Goal: Information Seeking & Learning: Learn about a topic

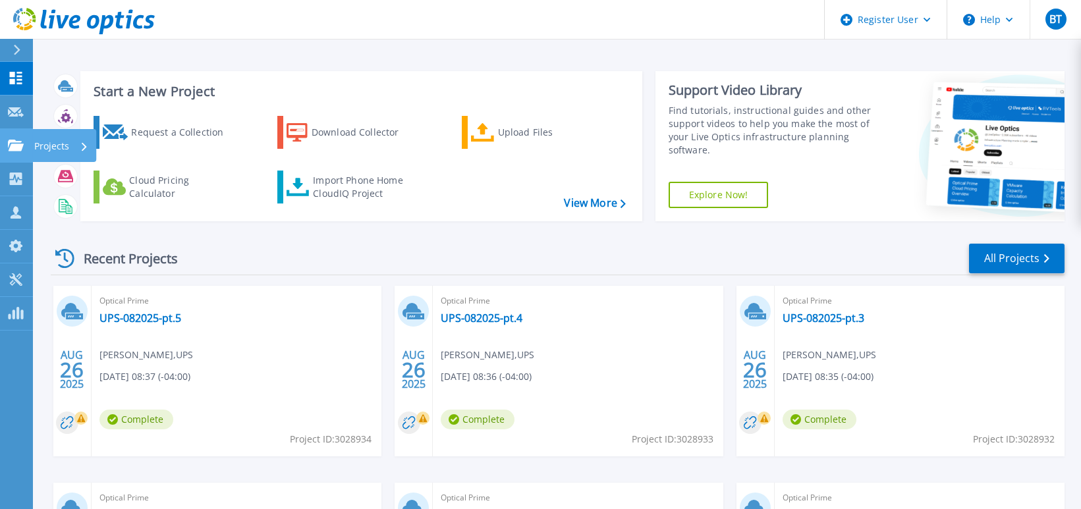
click at [3, 146] on link "Projects Projects" at bounding box center [16, 146] width 33 height 34
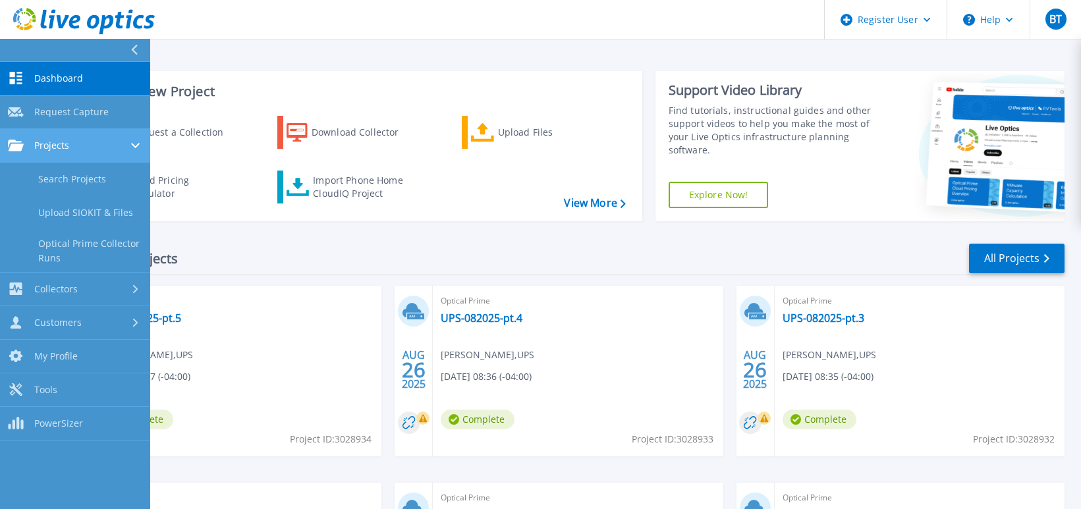
click at [67, 149] on span "Projects" at bounding box center [51, 146] width 35 height 12
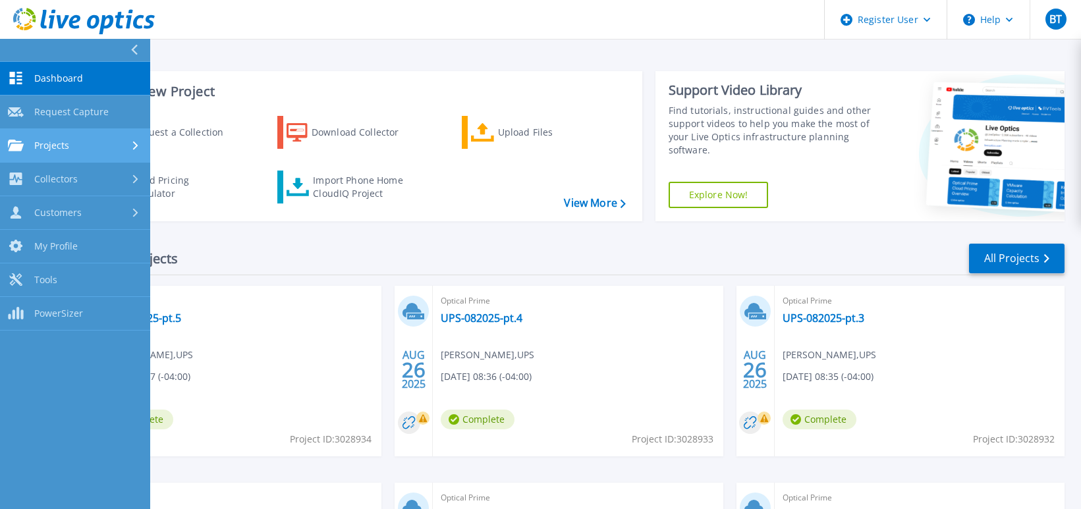
click at [82, 141] on div "Projects" at bounding box center [75, 146] width 134 height 12
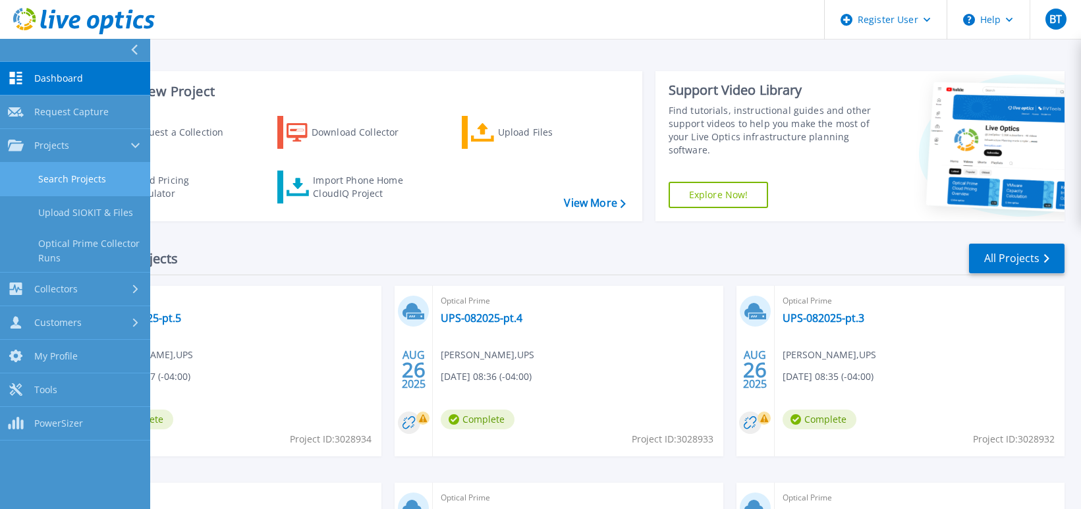
click at [61, 178] on link "Search Projects" at bounding box center [75, 180] width 150 height 34
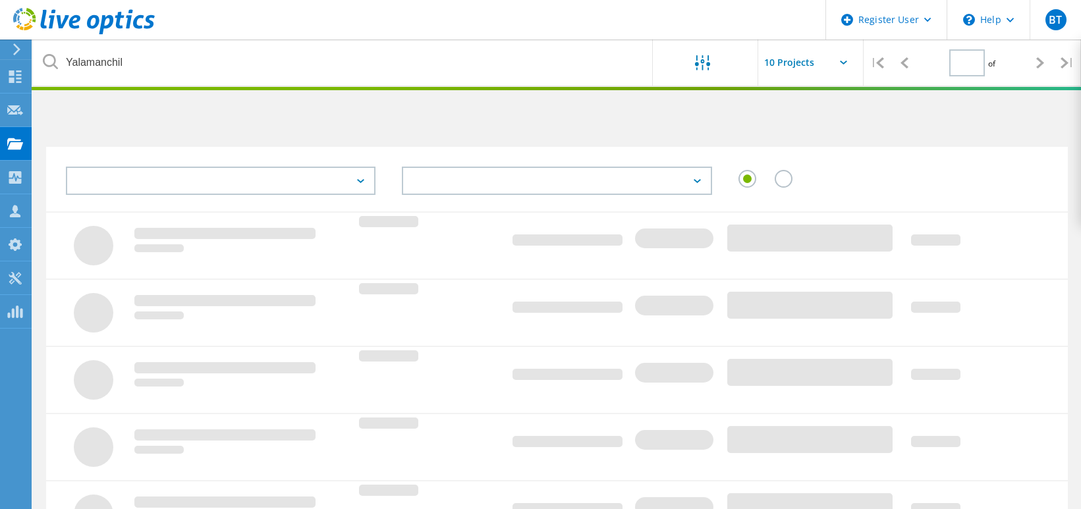
type input "1"
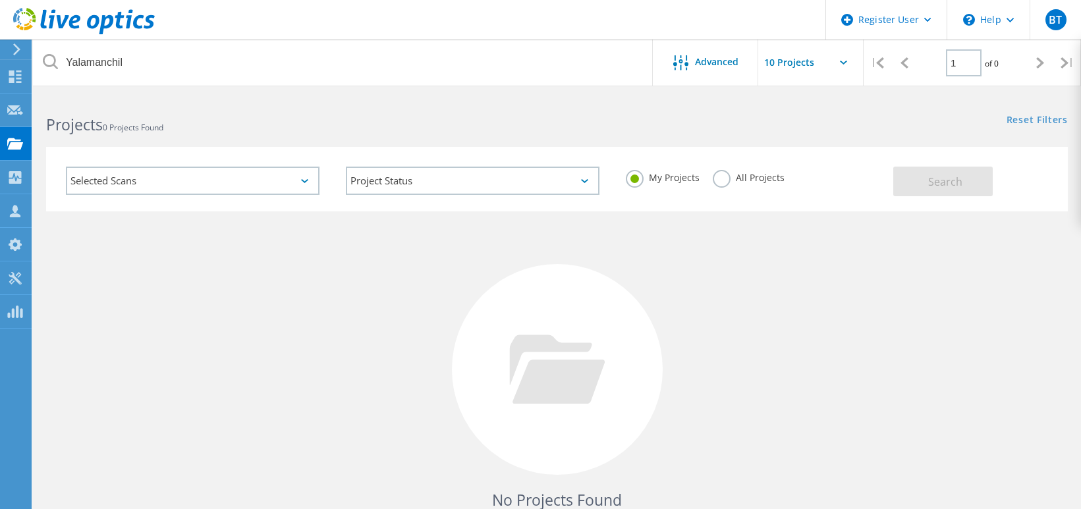
click at [718, 177] on label "All Projects" at bounding box center [749, 176] width 72 height 13
click at [0, 0] on input "All Projects" at bounding box center [0, 0] width 0 height 0
click at [931, 185] on span "Search" at bounding box center [946, 182] width 34 height 14
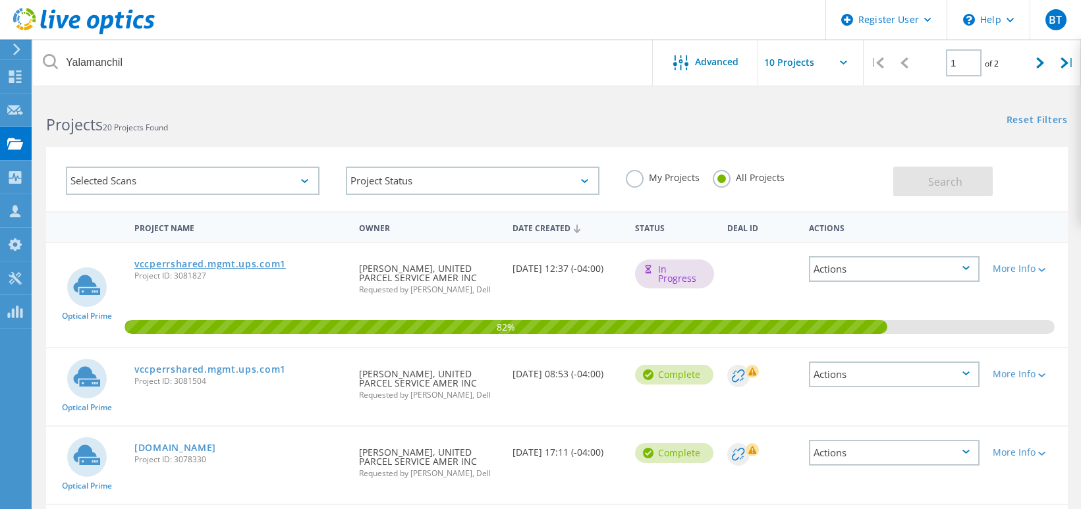
click at [272, 265] on link "vccperrshared.mgmt.ups.com1" at bounding box center [210, 264] width 152 height 9
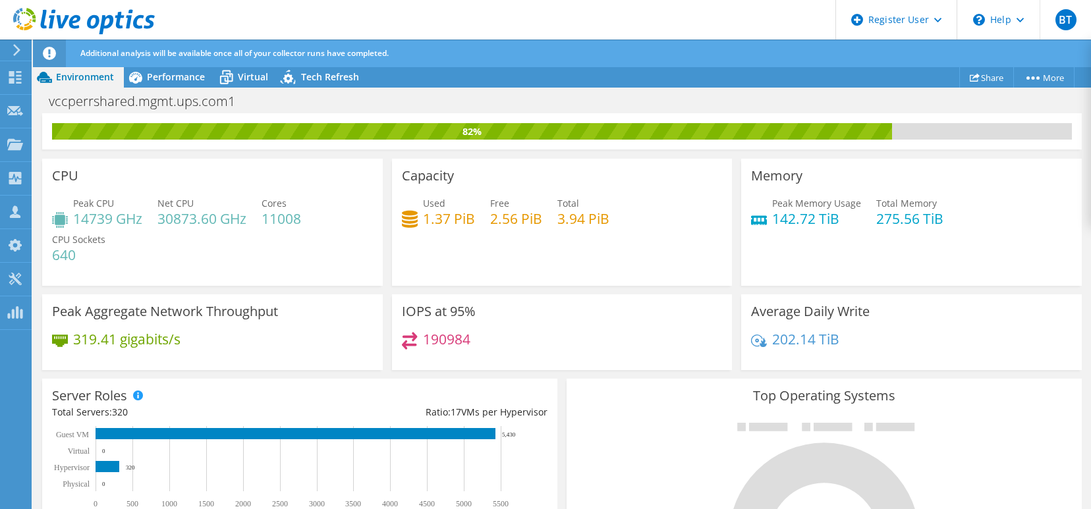
scroll to position [482, 0]
click at [157, 72] on span "Performance" at bounding box center [176, 77] width 58 height 13
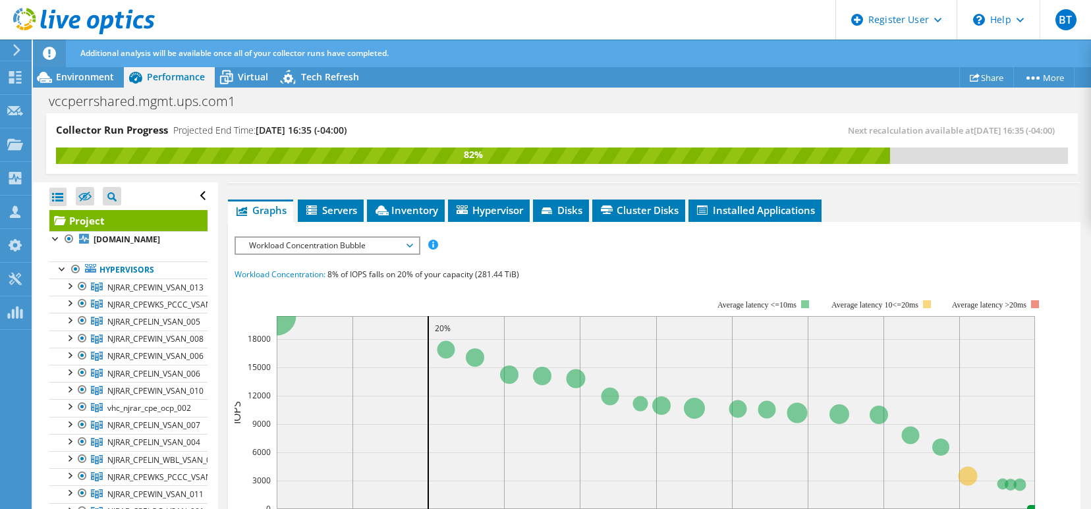
scroll to position [21, 0]
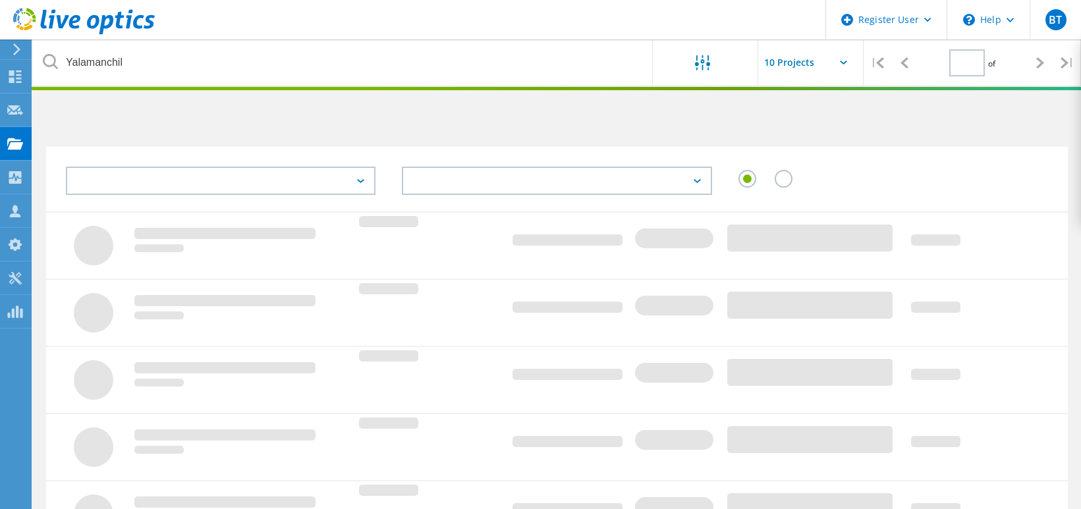
type input "1"
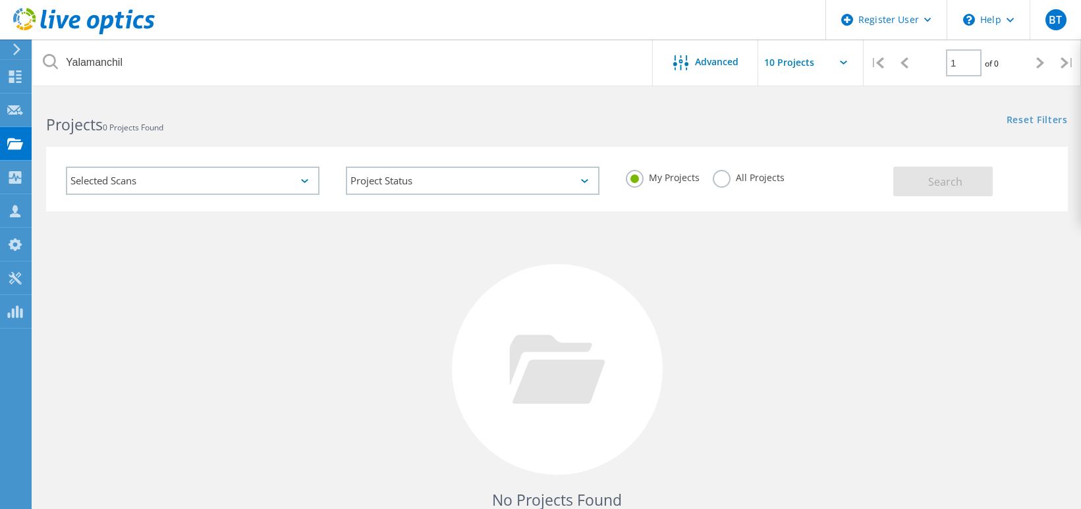
click at [728, 179] on label "All Projects" at bounding box center [749, 176] width 72 height 13
click at [0, 0] on input "All Projects" at bounding box center [0, 0] width 0 height 0
click at [922, 177] on button "Search" at bounding box center [944, 182] width 100 height 30
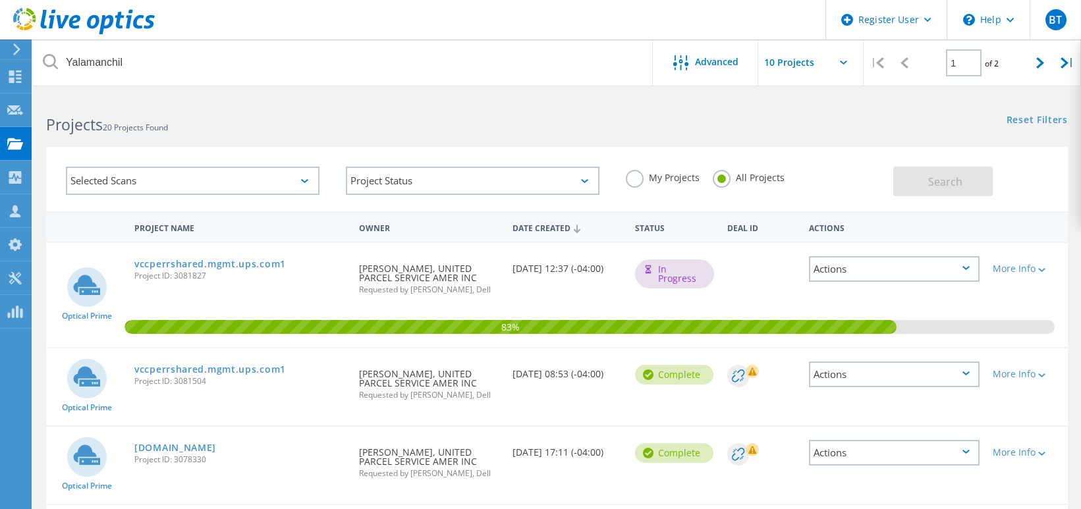
click at [752, 369] on icon at bounding box center [753, 372] width 8 height 8
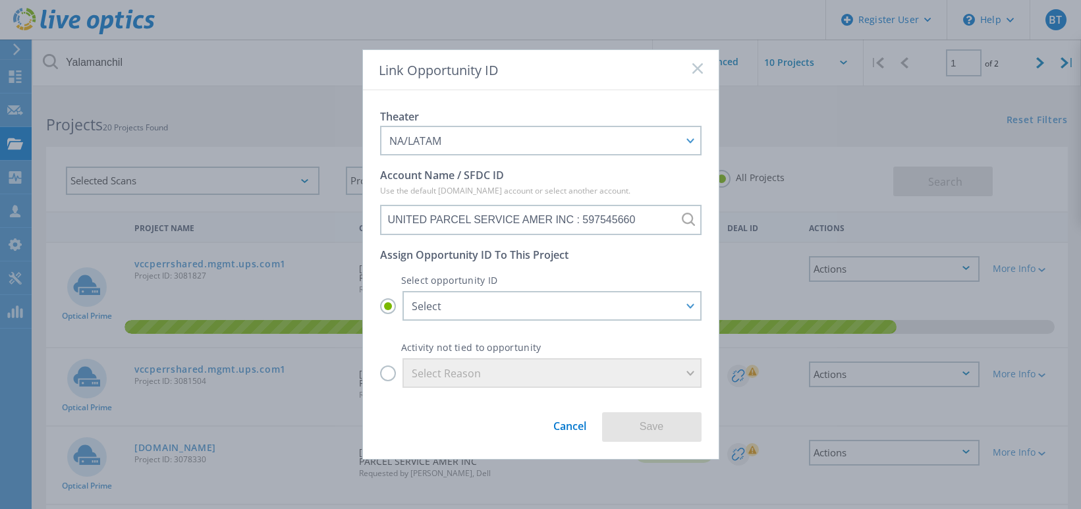
click at [698, 67] on rect at bounding box center [697, 68] width 11 height 11
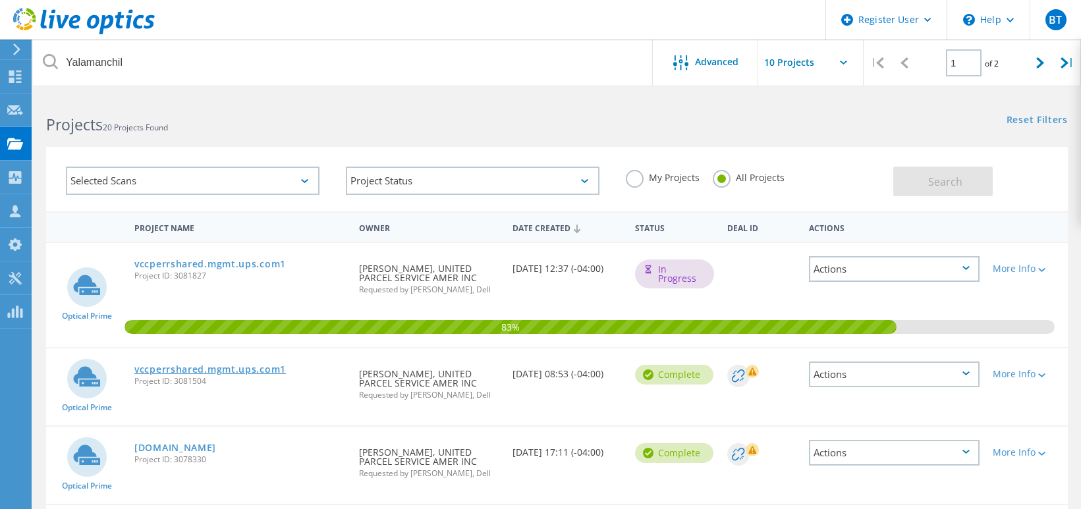
click at [273, 369] on link "vccperrshared.mgmt.ups.com1" at bounding box center [210, 369] width 152 height 9
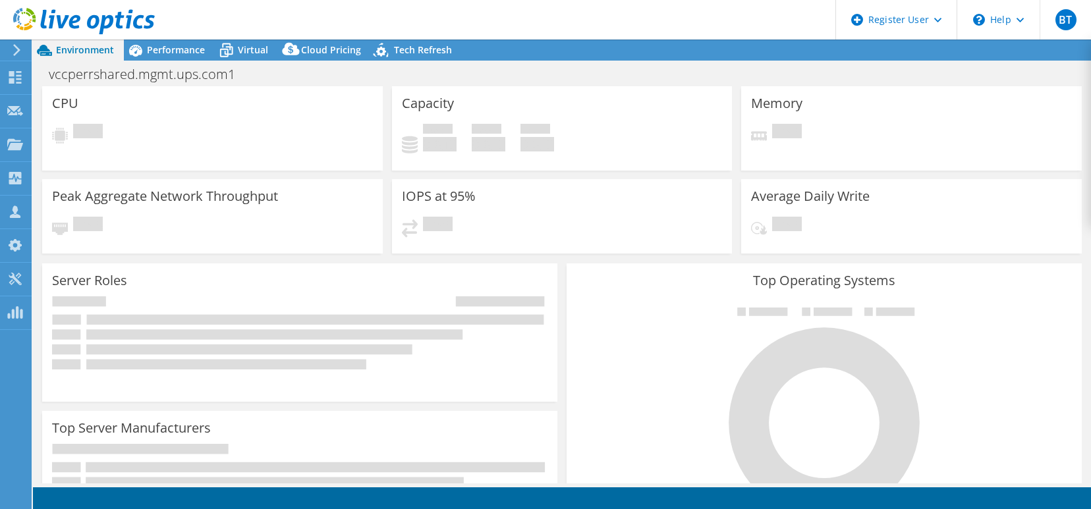
select select "USD"
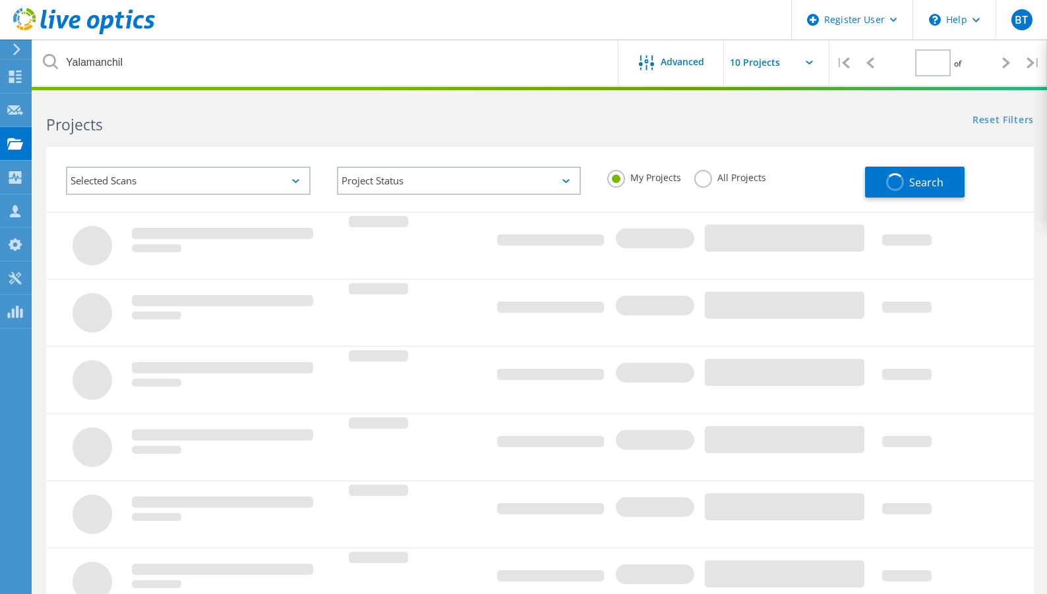
type input "1"
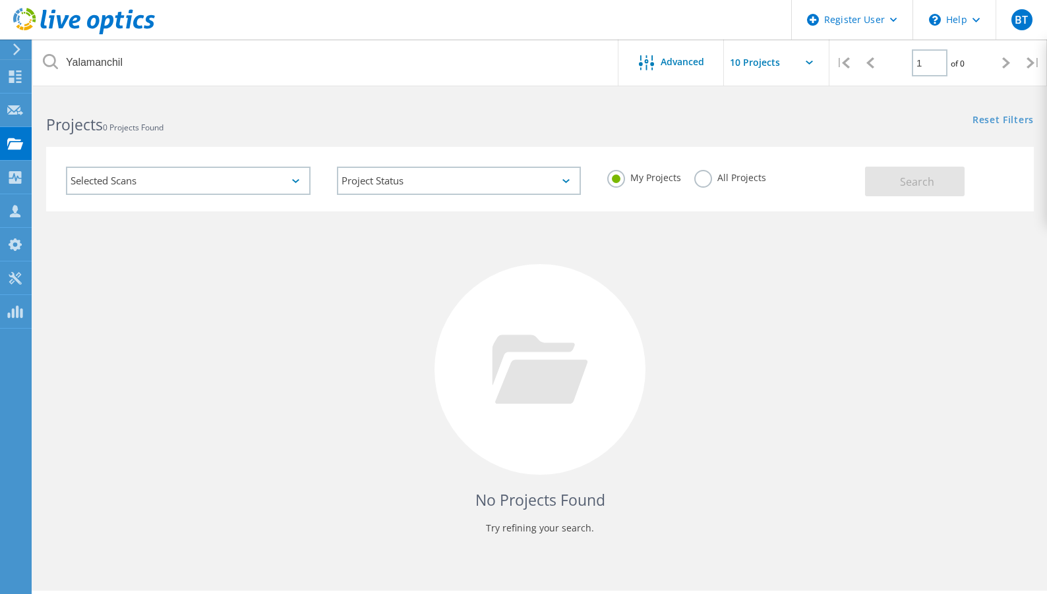
click at [704, 178] on label "All Projects" at bounding box center [730, 176] width 72 height 13
click at [0, 0] on input "All Projects" at bounding box center [0, 0] width 0 height 0
click at [912, 181] on span "Search" at bounding box center [917, 182] width 34 height 14
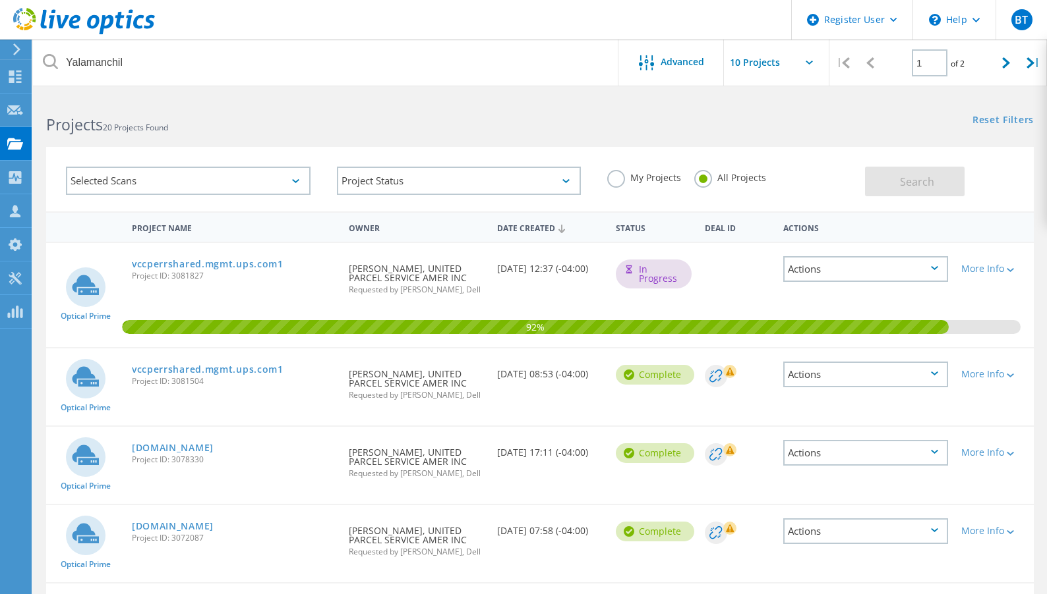
click at [569, 299] on div "92%" at bounding box center [539, 295] width 987 height 104
click at [250, 372] on link "vccperrshared.mgmt.ups.com1" at bounding box center [208, 369] width 152 height 9
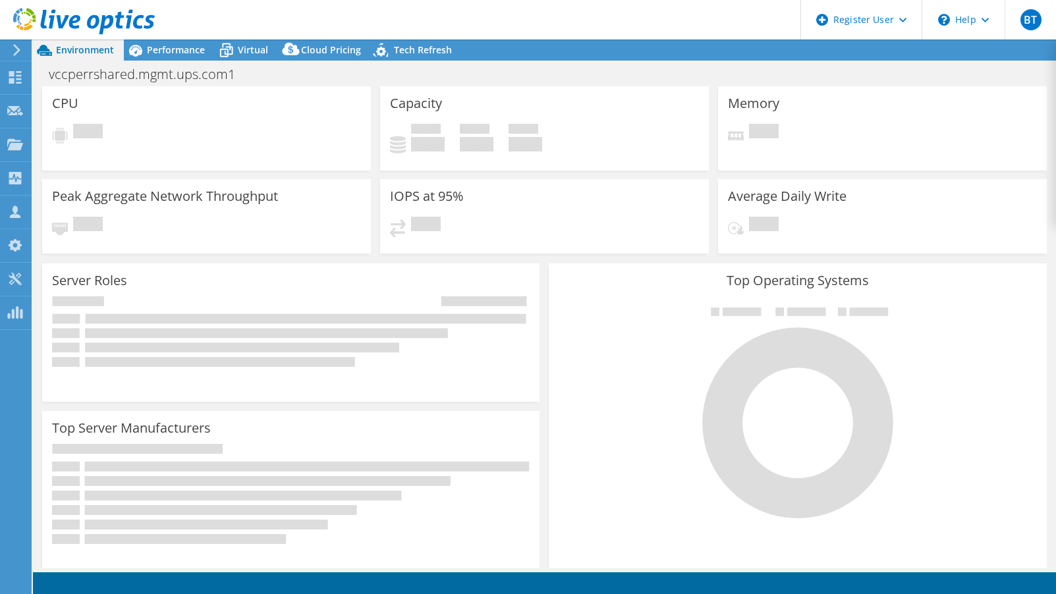
select select "USD"
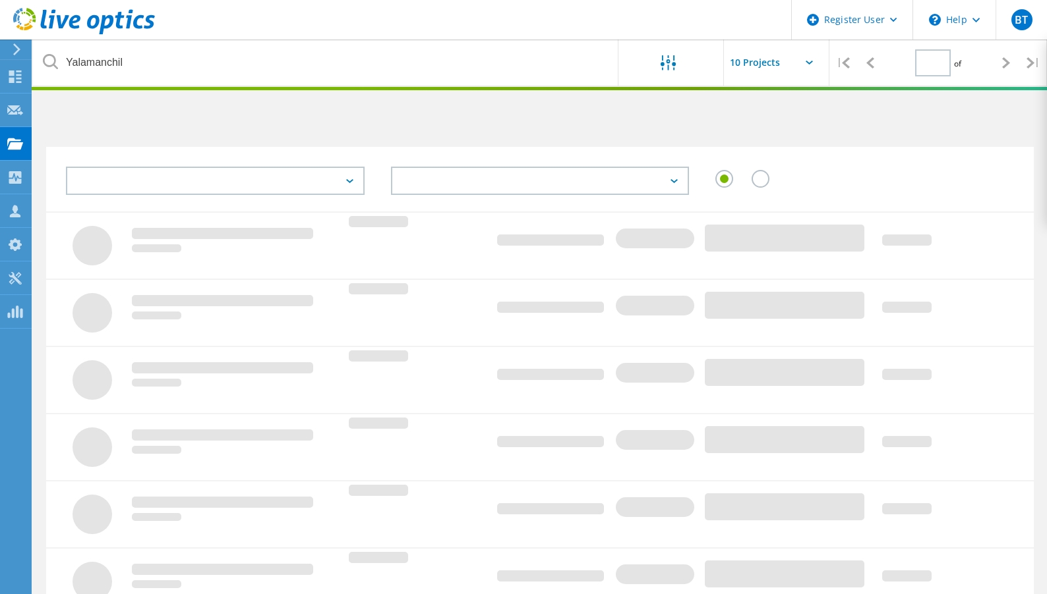
type input "1"
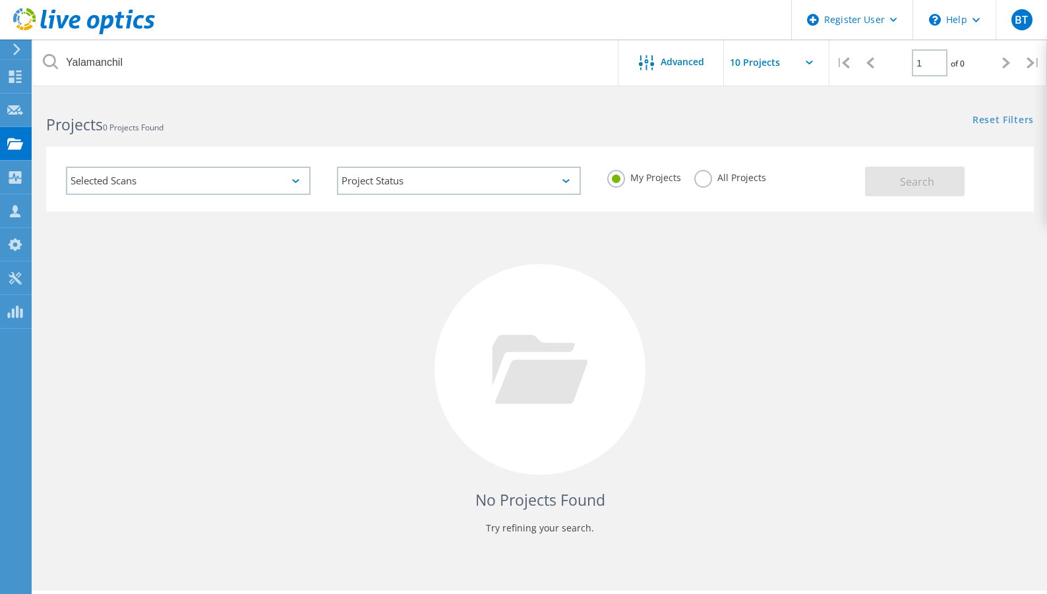
click at [728, 180] on label "All Projects" at bounding box center [730, 176] width 72 height 13
click at [0, 0] on input "All Projects" at bounding box center [0, 0] width 0 height 0
click at [928, 190] on button "Search" at bounding box center [915, 182] width 100 height 30
